Goal: Task Accomplishment & Management: Use online tool/utility

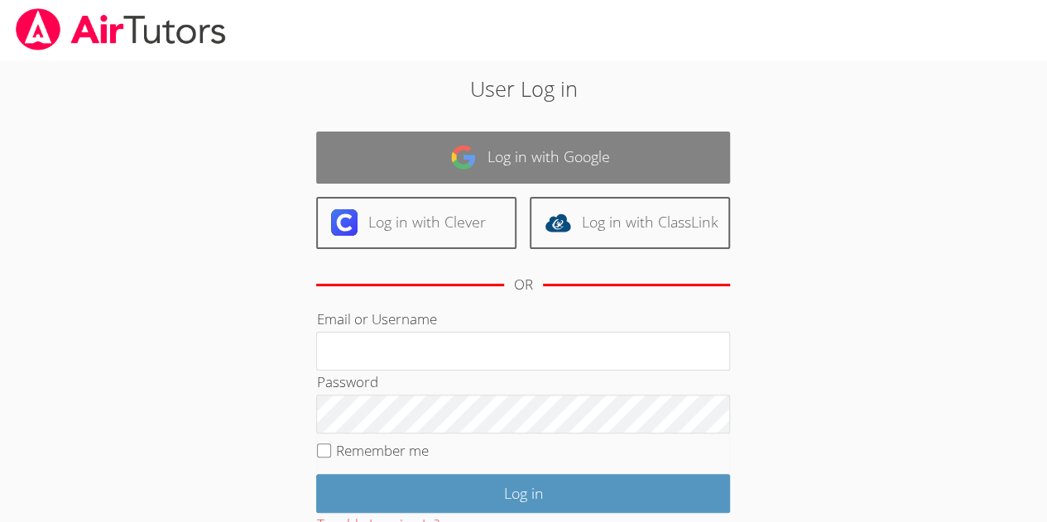
click at [630, 160] on link "Log in with Google" at bounding box center [523, 158] width 414 height 52
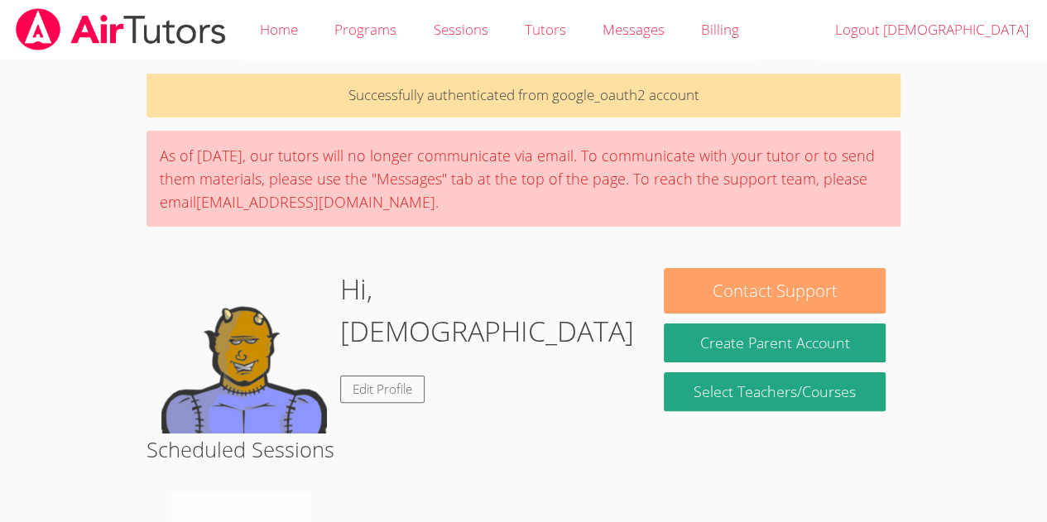
click at [767, 291] on button "Contact Support" at bounding box center [774, 291] width 221 height 46
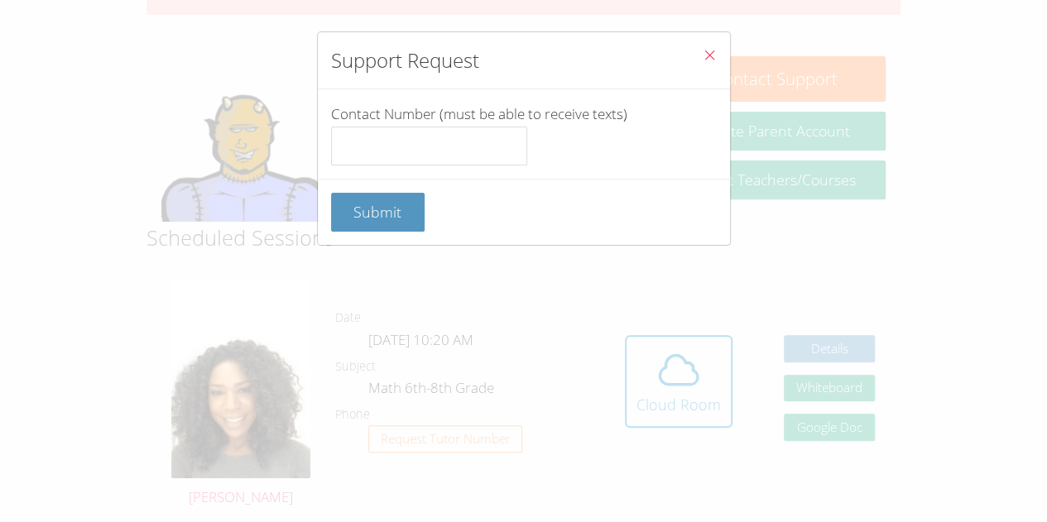
scroll to position [321, 0]
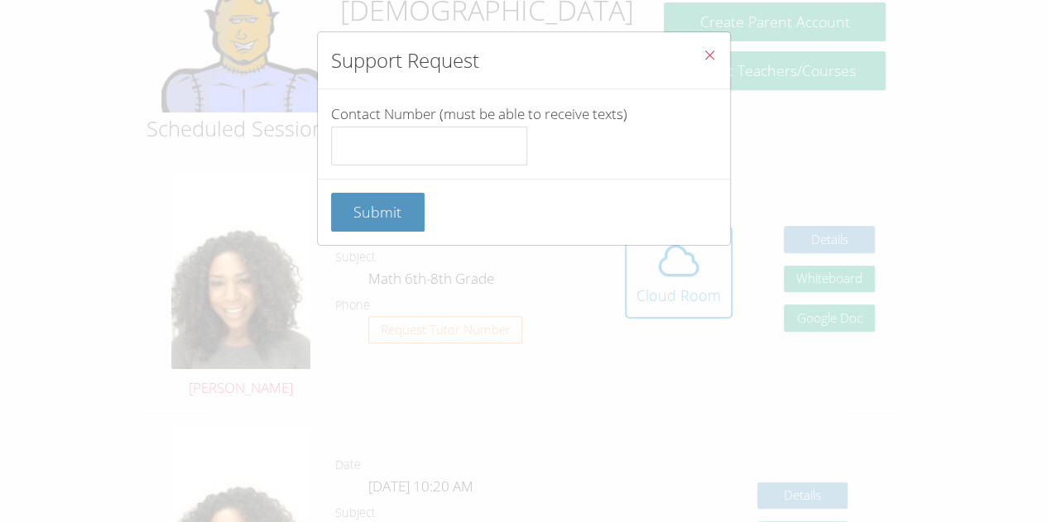
click at [703, 58] on icon "Close" at bounding box center [710, 55] width 14 height 14
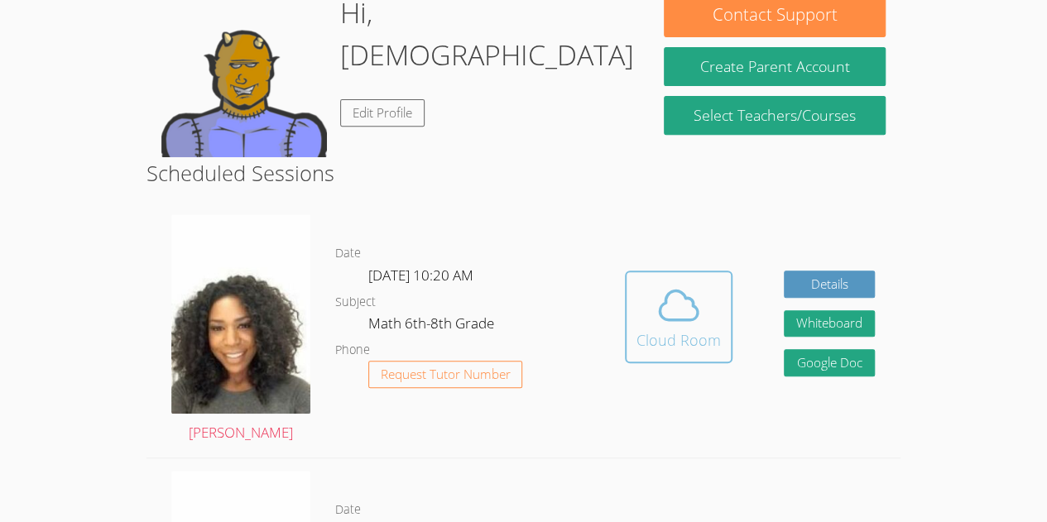
scroll to position [277, 0]
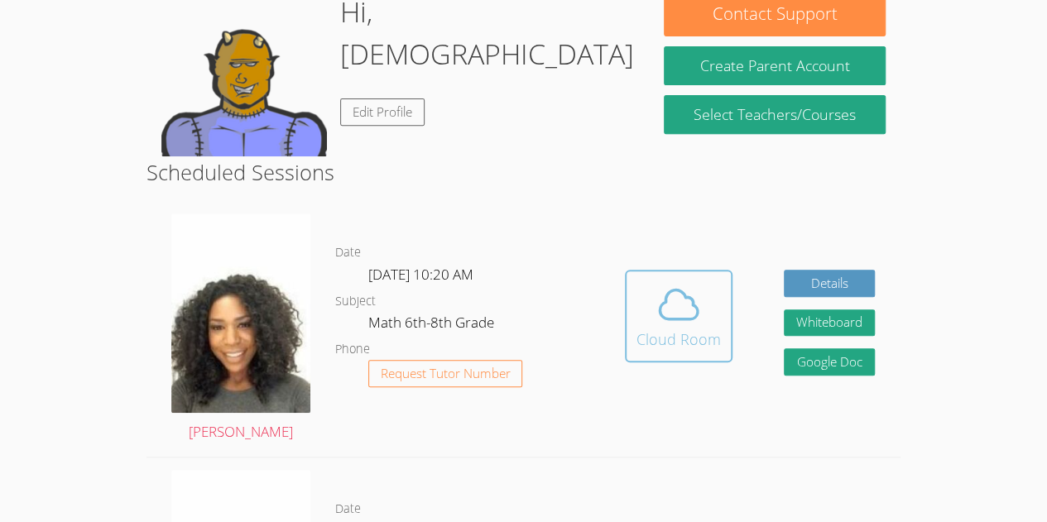
click at [660, 317] on icon at bounding box center [679, 304] width 46 height 46
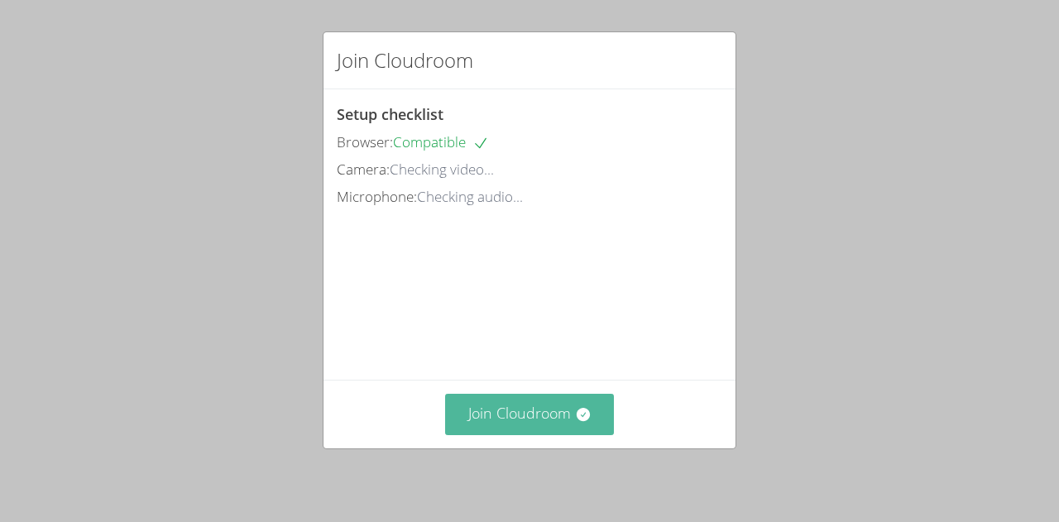
click at [553, 421] on button "Join Cloudroom" at bounding box center [530, 414] width 170 height 41
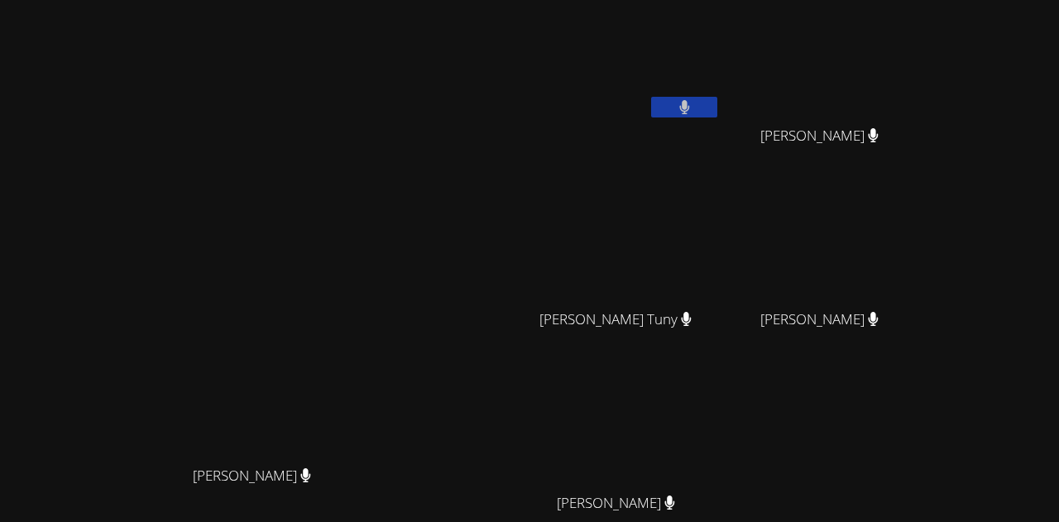
scroll to position [38, 0]
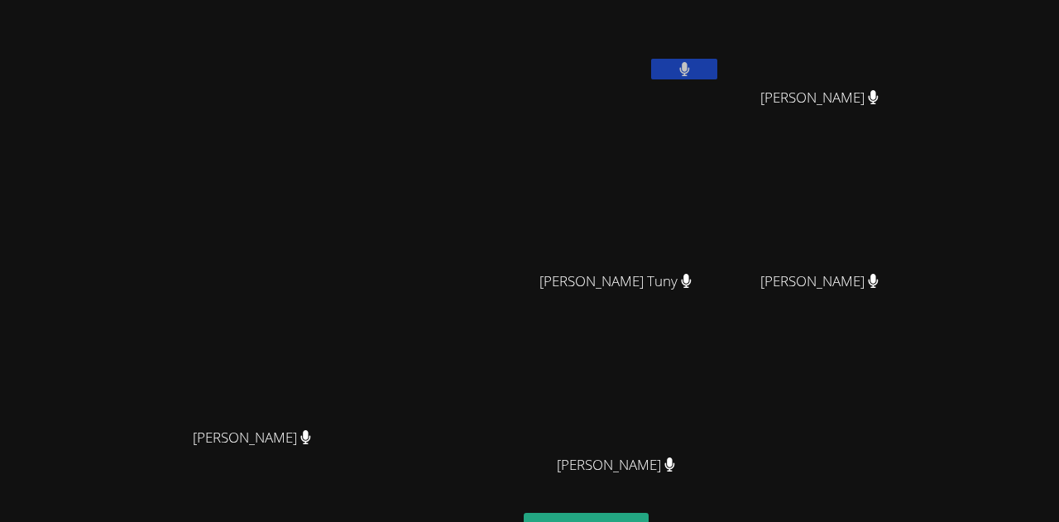
click at [315, 193] on video at bounding box center [259, 278] width 248 height 284
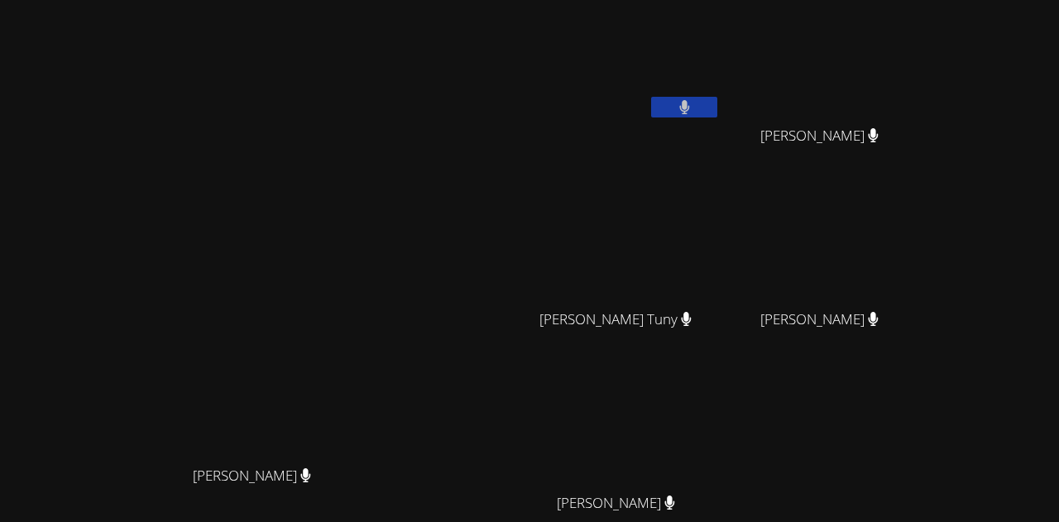
scroll to position [173, 0]
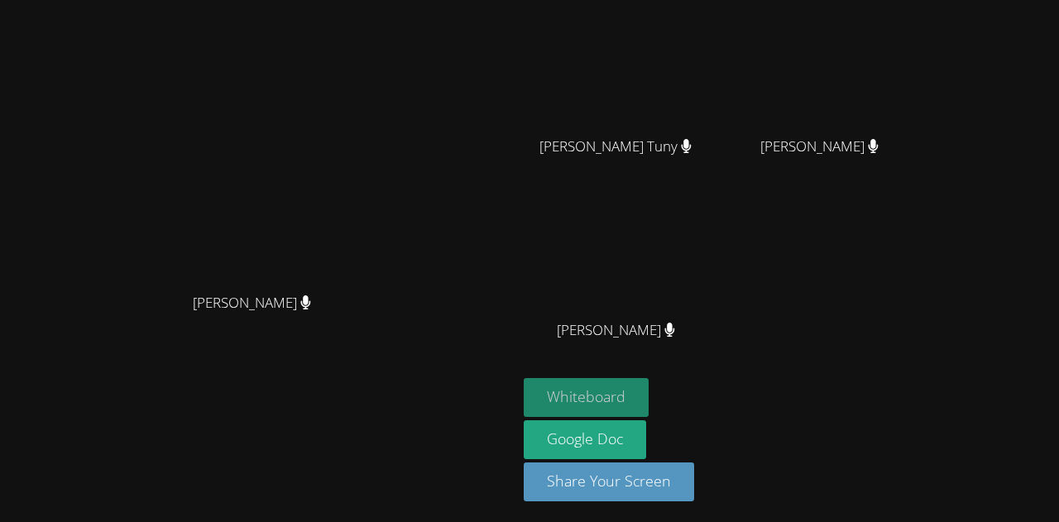
click at [649, 390] on button "Whiteboard" at bounding box center [586, 397] width 125 height 39
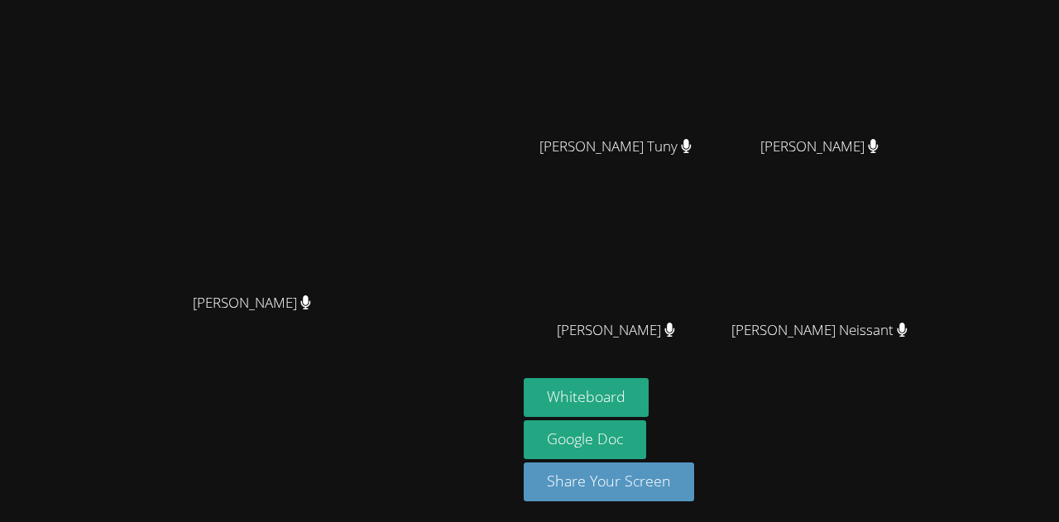
scroll to position [0, 0]
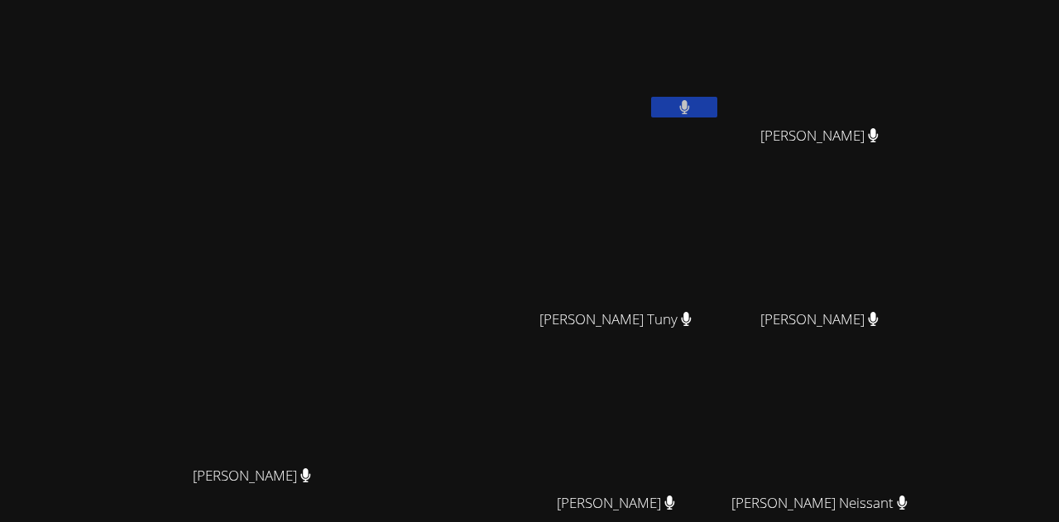
click at [383, 249] on video at bounding box center [259, 316] width 248 height 284
click at [718, 101] on button at bounding box center [684, 107] width 66 height 21
click at [694, 108] on icon at bounding box center [684, 107] width 17 height 14
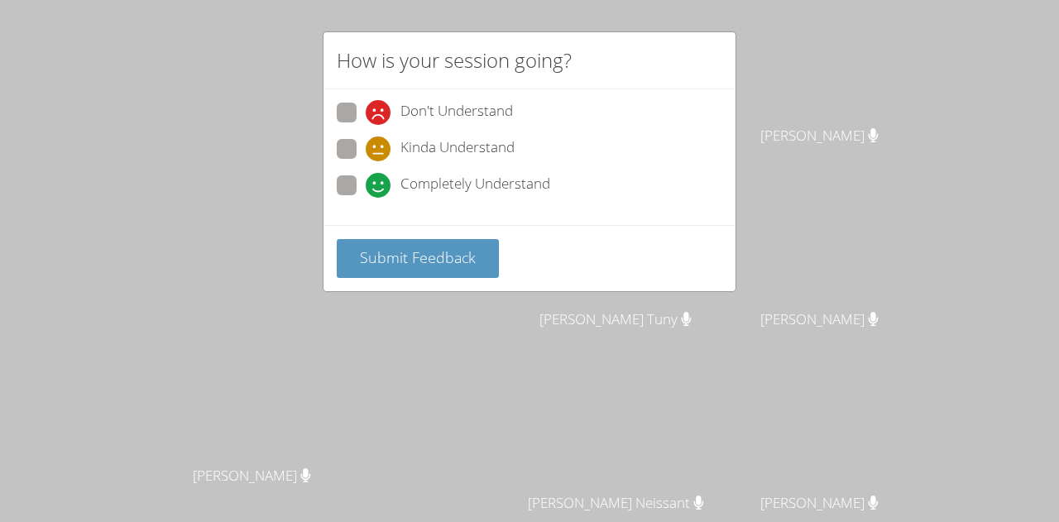
click at [366, 198] on span at bounding box center [366, 198] width 0 height 0
click at [366, 185] on input "Completely Understand" at bounding box center [373, 182] width 14 height 14
radio input "true"
click at [350, 132] on div "Don't Understand Kinda Understand Completely Understand" at bounding box center [530, 154] width 386 height 103
click at [366, 161] on span at bounding box center [366, 161] width 0 height 0
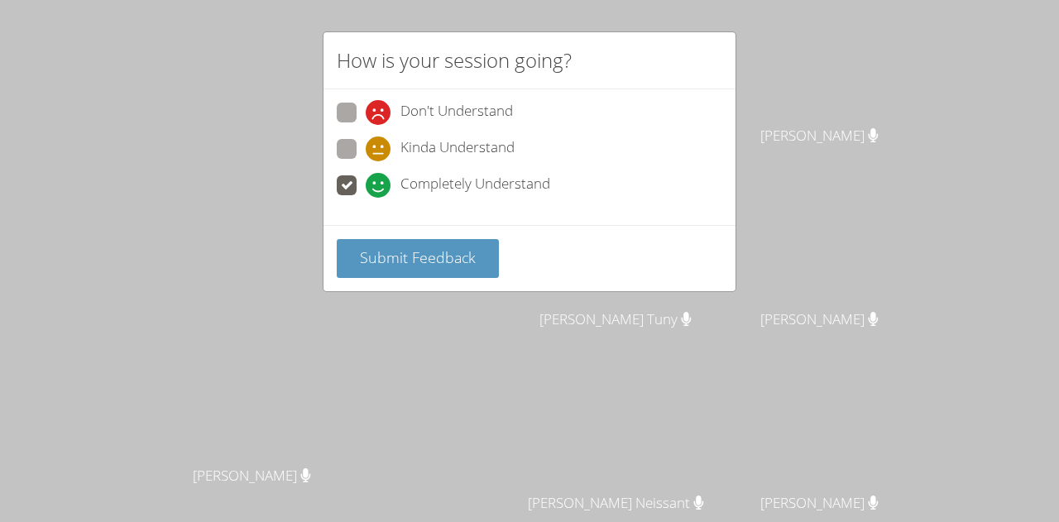
click at [366, 147] on input "Kinda Understand" at bounding box center [373, 146] width 14 height 14
radio input "true"
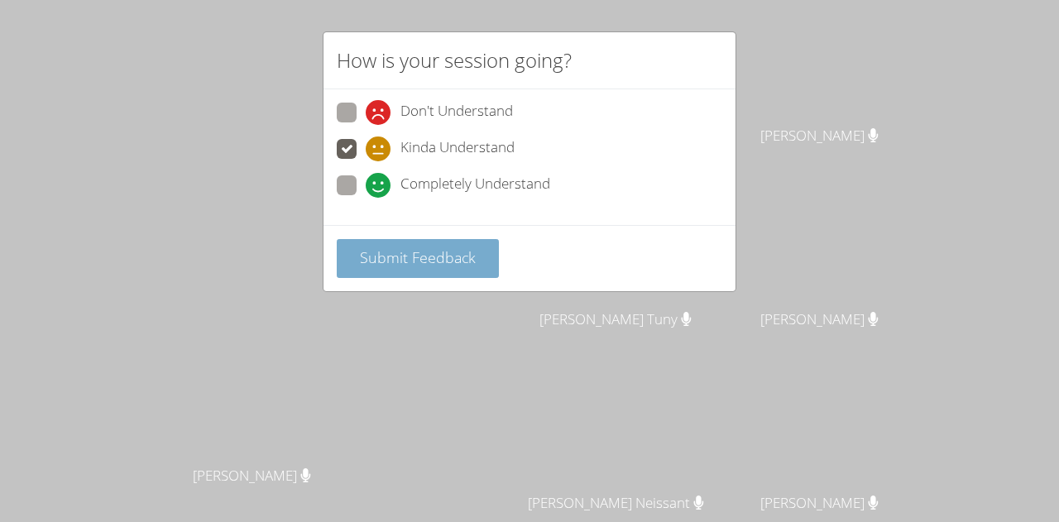
click at [406, 254] on span "Submit Feedback" at bounding box center [418, 257] width 116 height 20
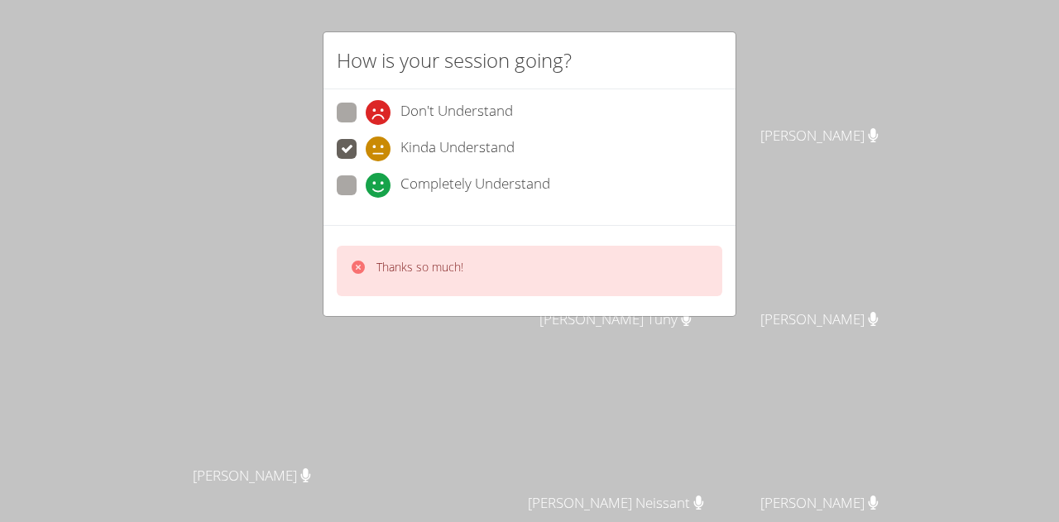
click at [406, 271] on p "Thanks so much!" at bounding box center [420, 267] width 87 height 17
click at [354, 272] on icon at bounding box center [358, 267] width 17 height 17
click at [707, 191] on div "Don't Understand Kinda Understand Completely Understand" at bounding box center [530, 157] width 412 height 136
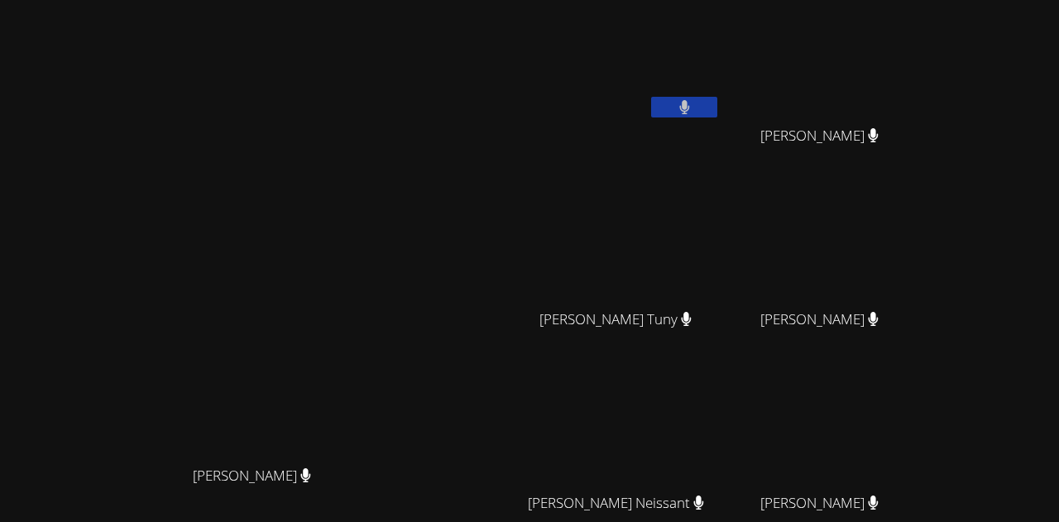
click at [690, 103] on icon at bounding box center [685, 107] width 11 height 14
click at [135, 255] on video at bounding box center [259, 316] width 248 height 284
click at [925, 50] on video at bounding box center [826, 62] width 197 height 111
click at [511, 25] on div "Michelle Dupin Michelle Dupin" at bounding box center [259, 349] width 504 height 685
